Goal: Find specific page/section: Find specific page/section

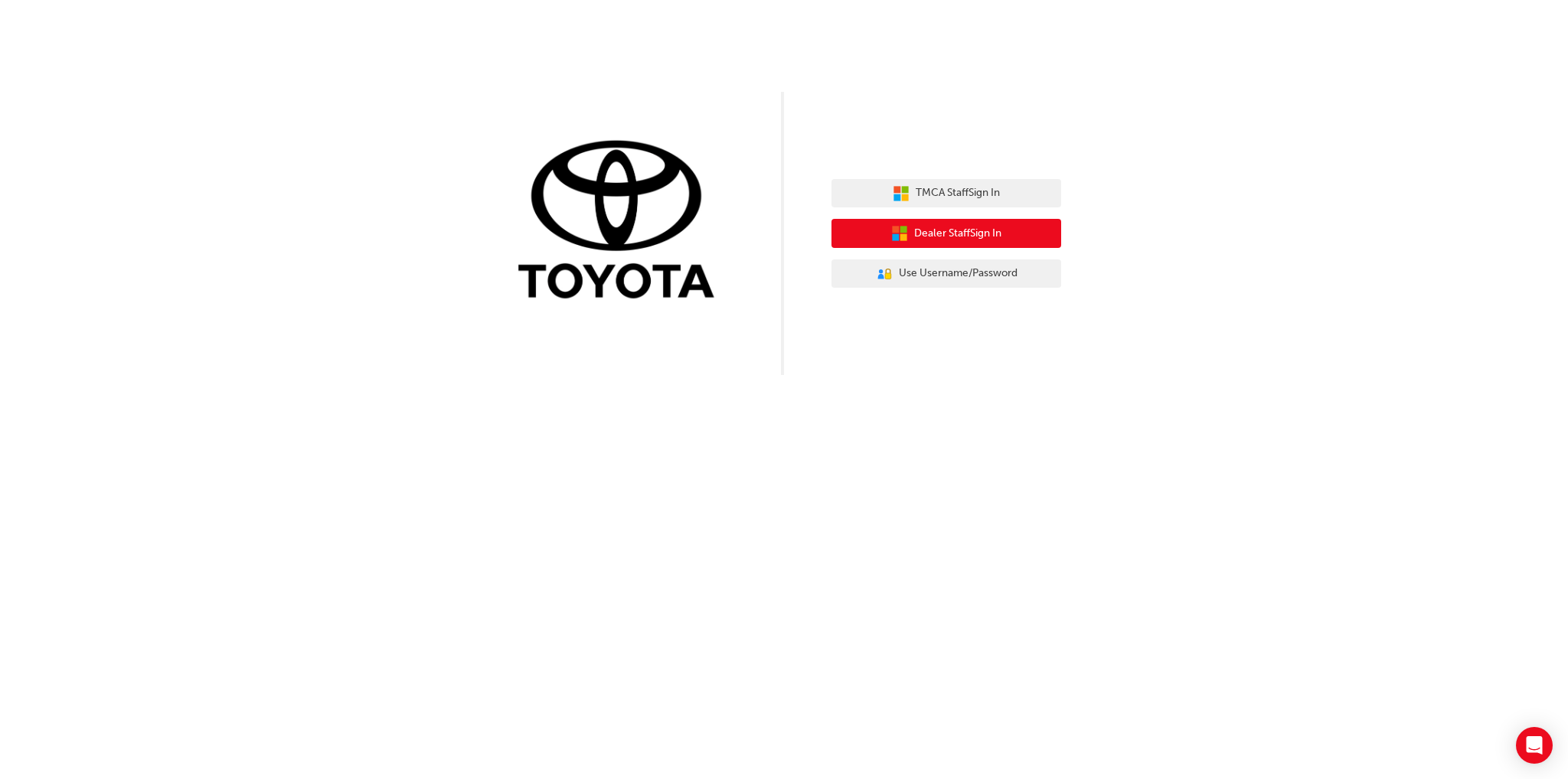
click at [964, 235] on span "Dealer Staff Sign In" at bounding box center [957, 234] width 87 height 18
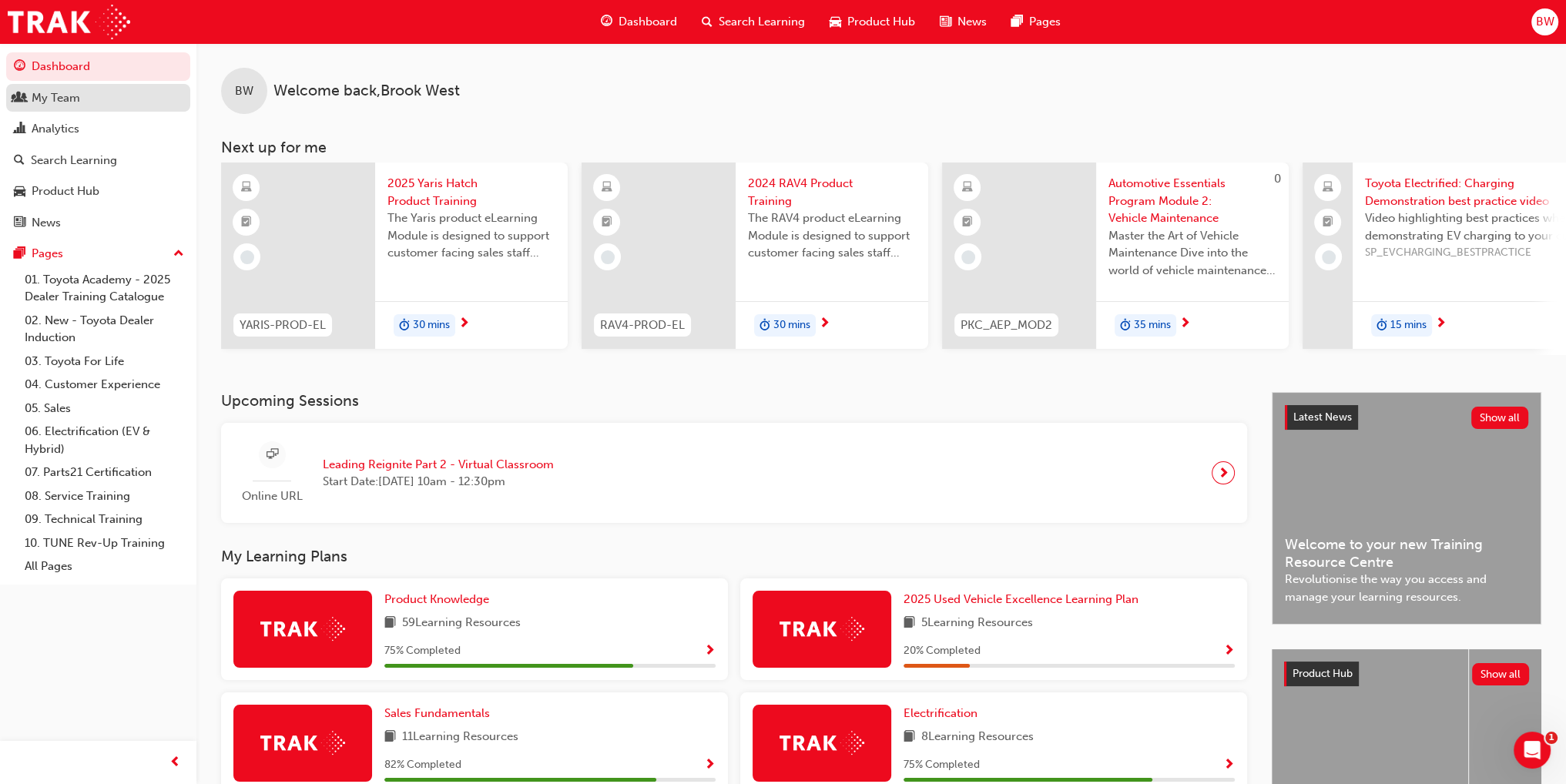
click at [92, 99] on div "My Team" at bounding box center [98, 98] width 169 height 19
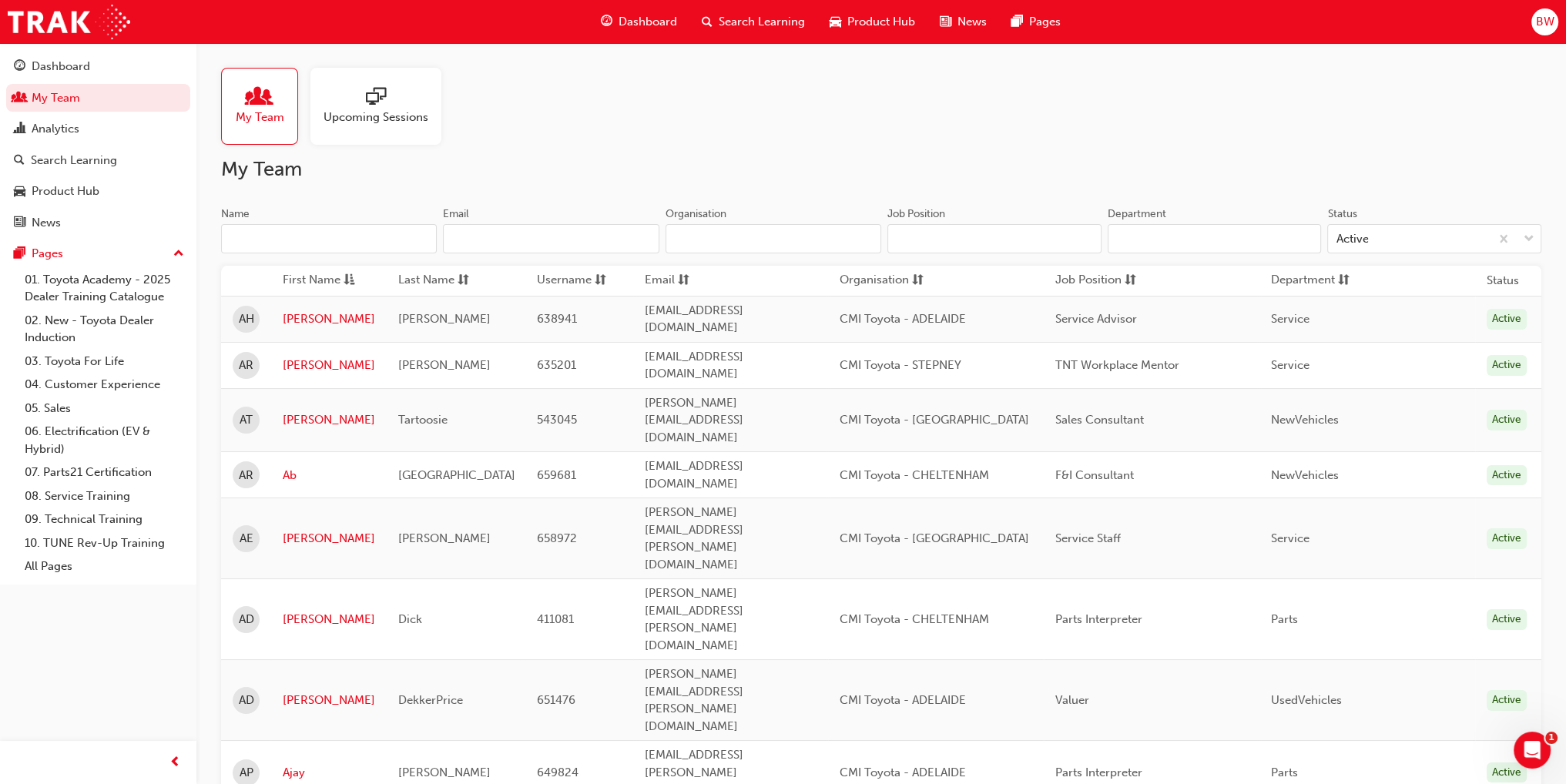
click at [312, 225] on input "Name" at bounding box center [329, 238] width 215 height 30
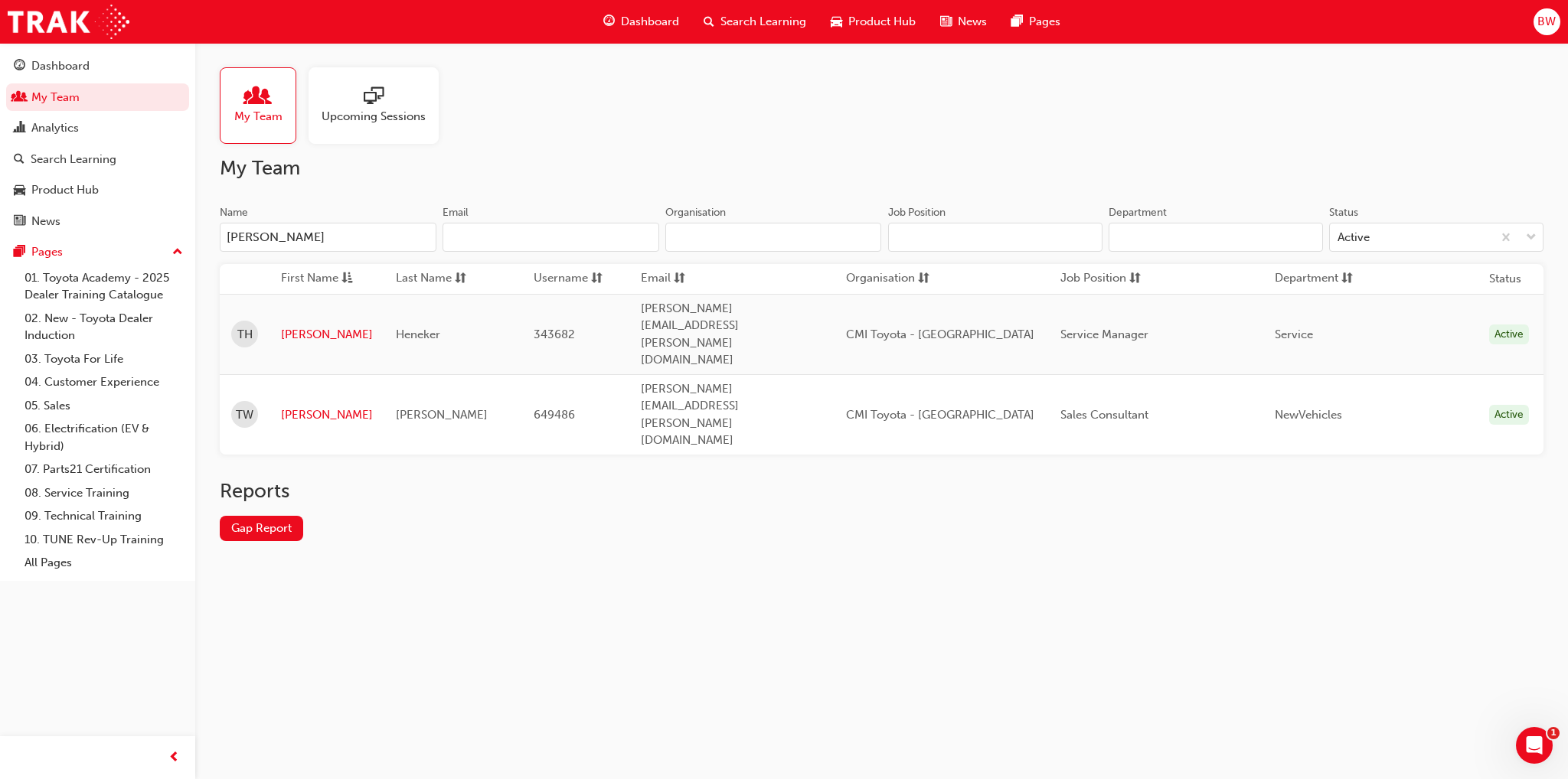
type input "[PERSON_NAME]"
click at [460, 406] on div "[PERSON_NAME]" at bounding box center [453, 415] width 115 height 18
click at [294, 406] on link "[PERSON_NAME]" at bounding box center [327, 415] width 92 height 18
